Goal: Check status

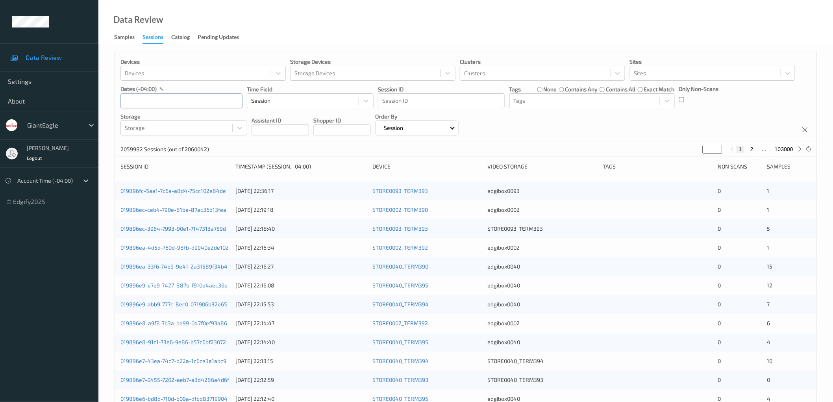
click at [193, 101] on input "text" at bounding box center [182, 100] width 122 height 15
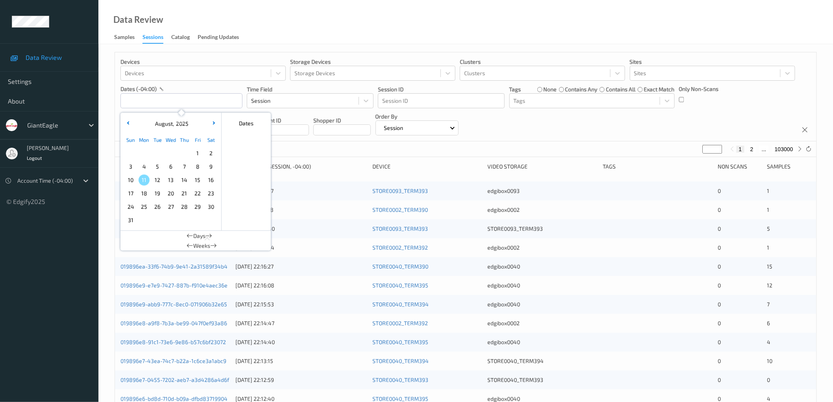
click at [198, 170] on span "8" at bounding box center [197, 166] width 11 height 11
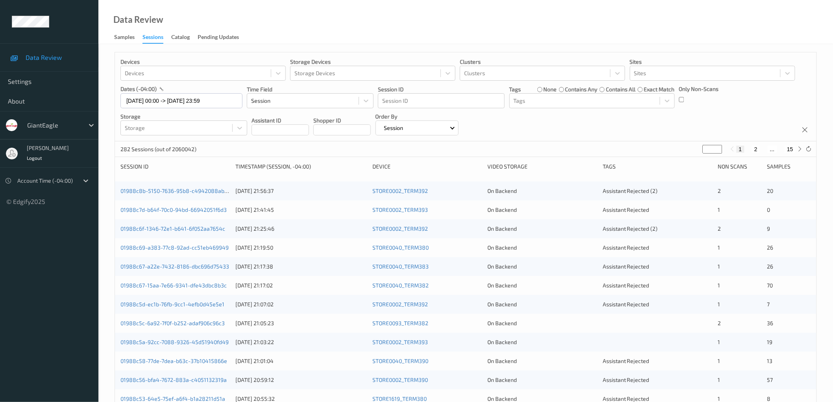
click at [620, 124] on div "Devices Devices Storage Devices Storage Devices Clusters Clusters Sites Sites d…" at bounding box center [466, 96] width 702 height 89
click at [198, 102] on input "[DATE] 00:00 -> [DATE] 23:59" at bounding box center [182, 100] width 122 height 15
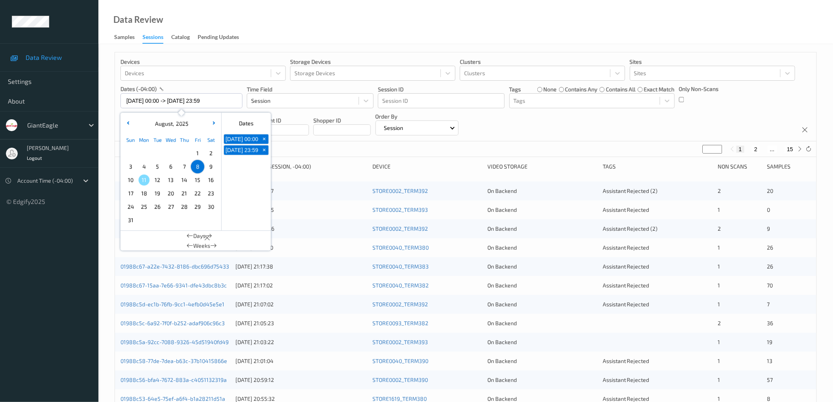
click at [215, 167] on span "9" at bounding box center [211, 166] width 11 height 11
click at [599, 124] on div "Devices Devices Storage Devices Storage Devices Clusters Clusters Sites Sites d…" at bounding box center [466, 96] width 702 height 89
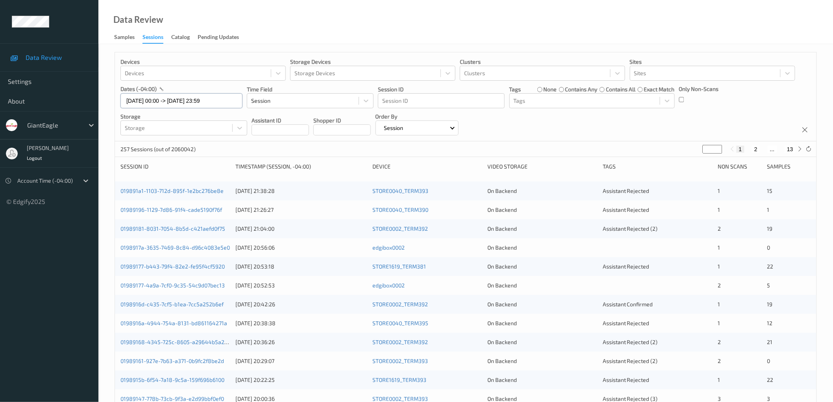
click at [201, 99] on input "[DATE] 00:00 -> [DATE] 23:59" at bounding box center [182, 100] width 122 height 15
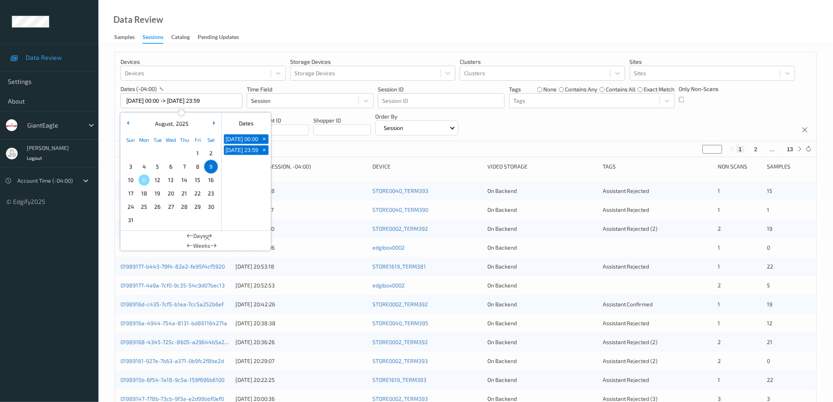
click at [132, 179] on span "10" at bounding box center [130, 179] width 11 height 11
type input "[DATE] 00:00 -> [DATE] 23:59"
click at [536, 128] on div "Devices Devices Storage Devices Storage Devices Clusters Clusters Sites Sites d…" at bounding box center [466, 96] width 702 height 89
